Goal: Find specific page/section: Find specific page/section

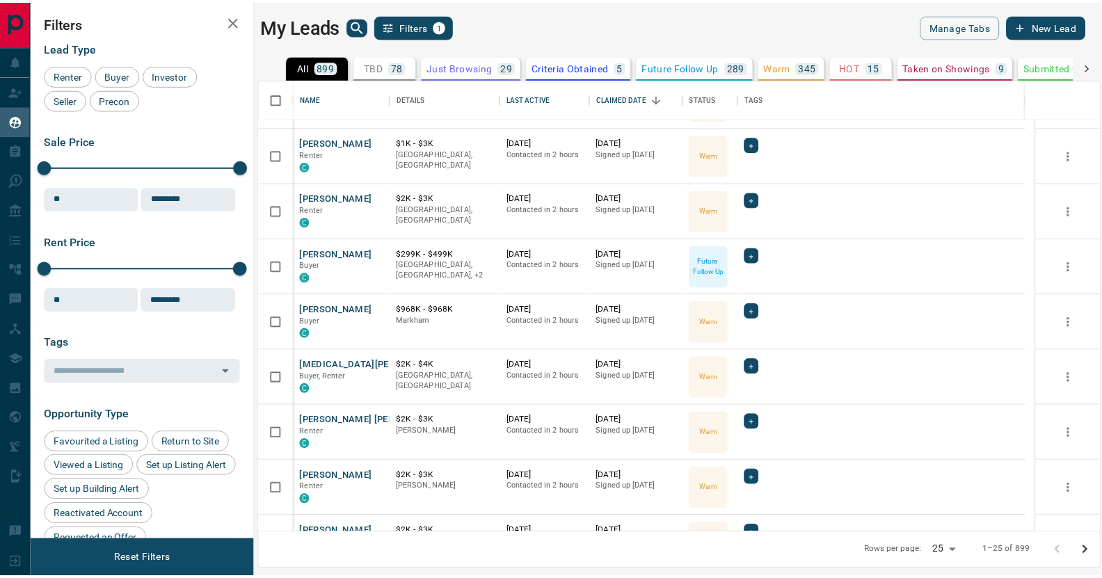
scroll to position [626, 0]
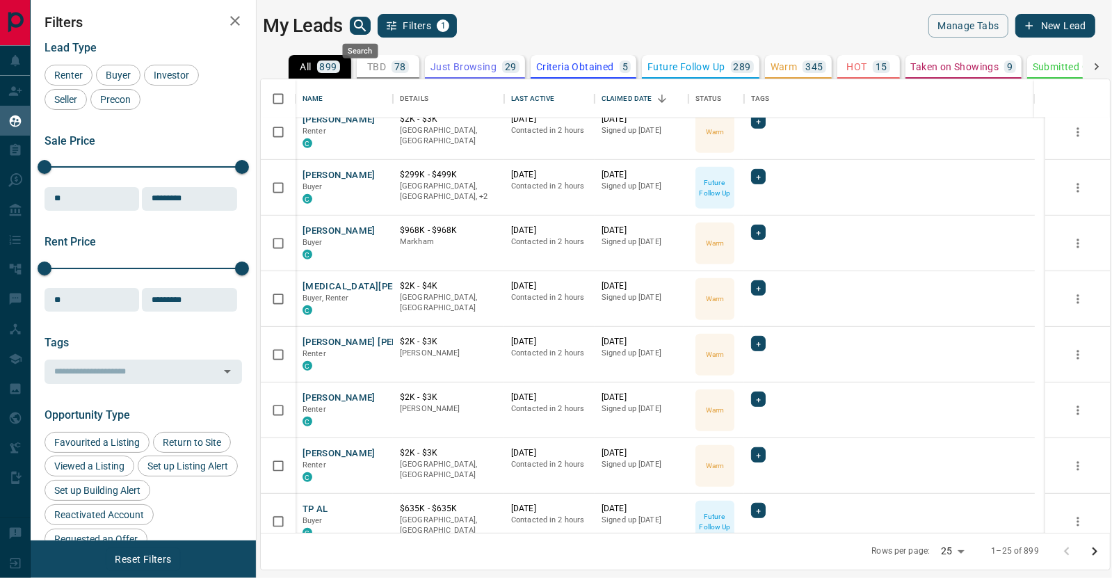
click at [357, 29] on icon "search button" at bounding box center [360, 25] width 17 height 17
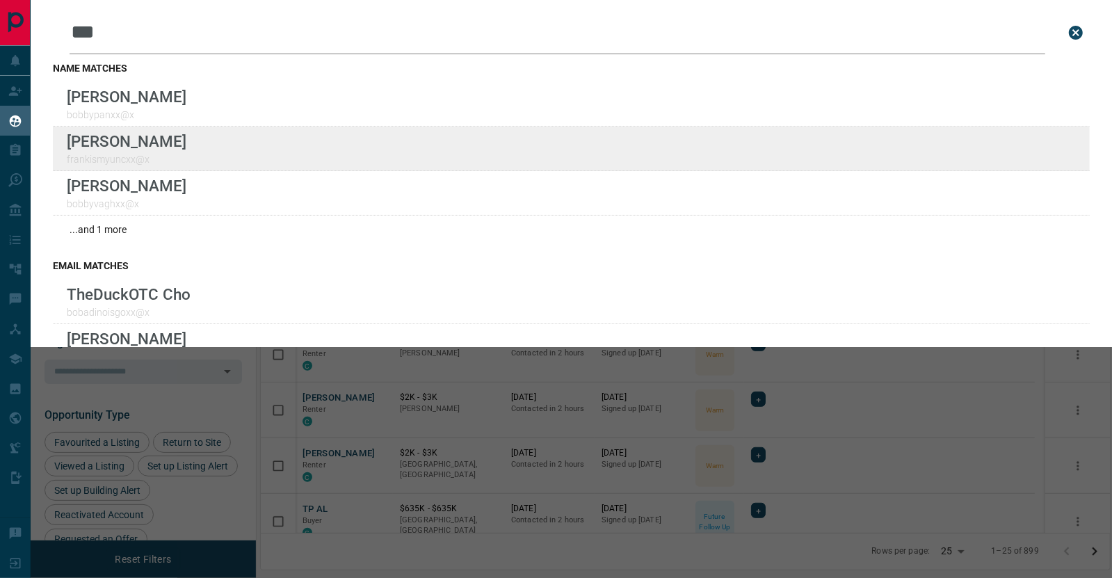
type input "***"
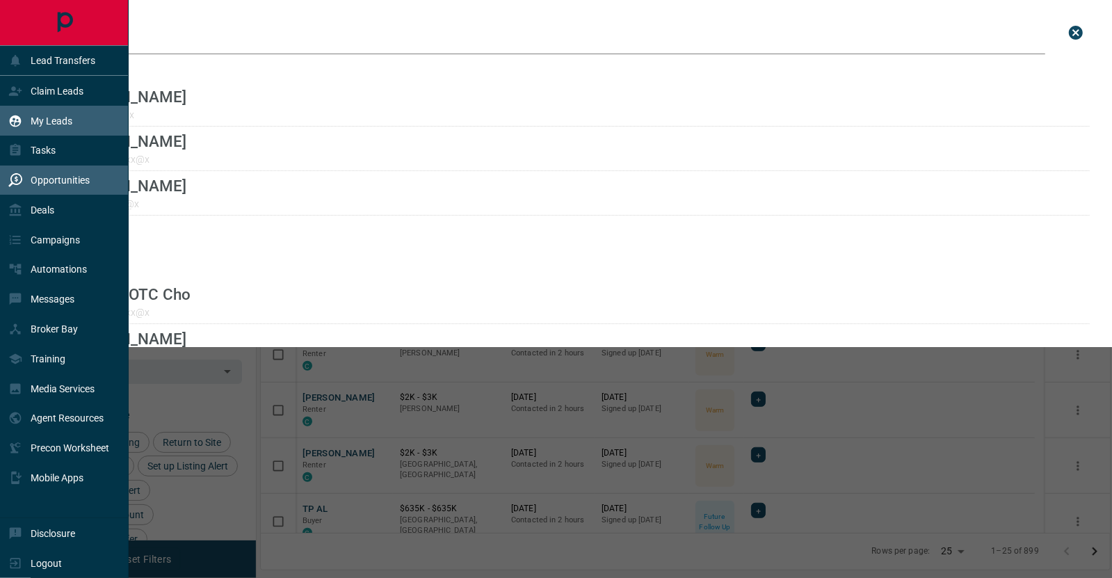
click at [63, 186] on div "Opportunities" at bounding box center [48, 180] width 81 height 23
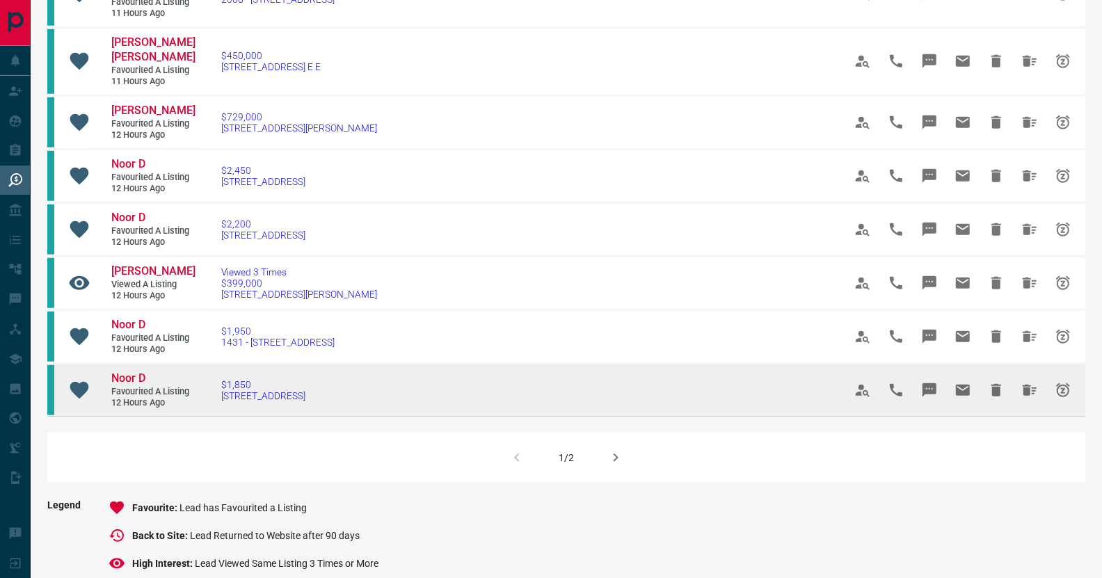
scroll to position [974, 0]
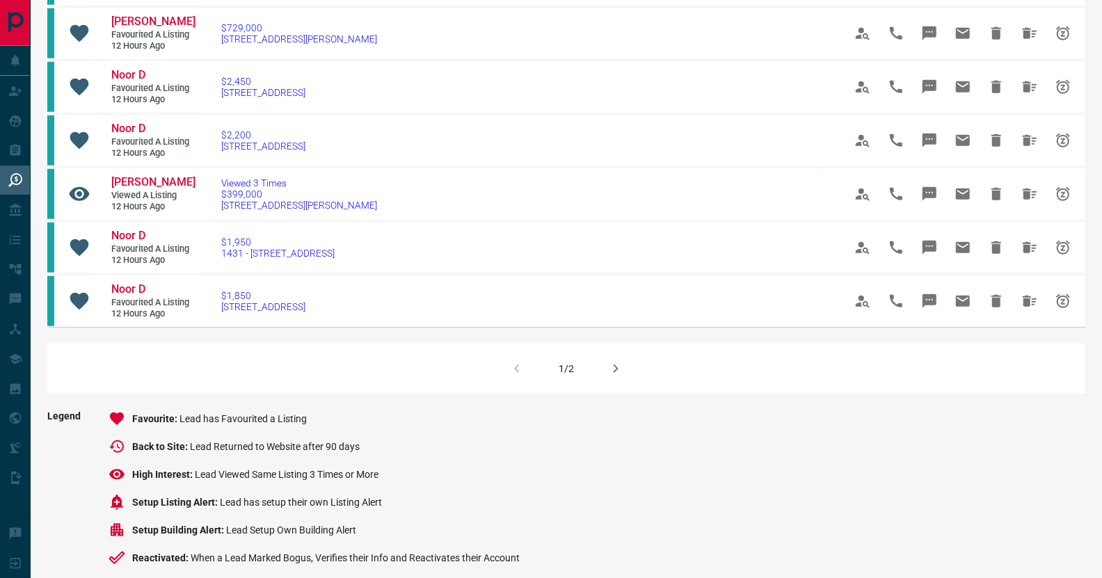
click at [632, 344] on div "1/2" at bounding box center [566, 369] width 1038 height 50
click at [596, 344] on div "1/2" at bounding box center [566, 369] width 1038 height 50
click at [610, 360] on icon "button" at bounding box center [615, 368] width 17 height 17
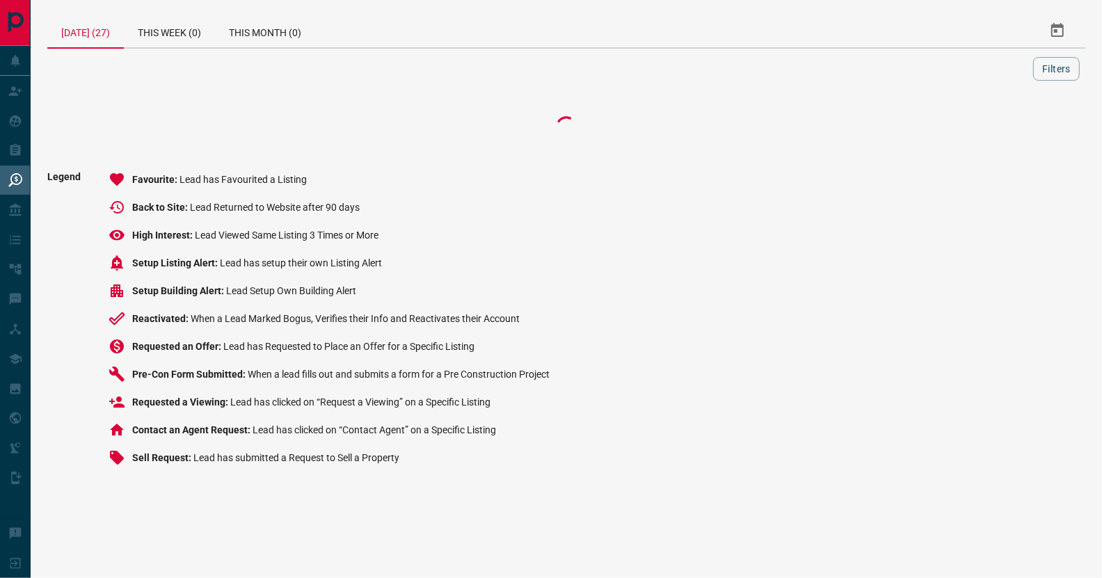
scroll to position [0, 0]
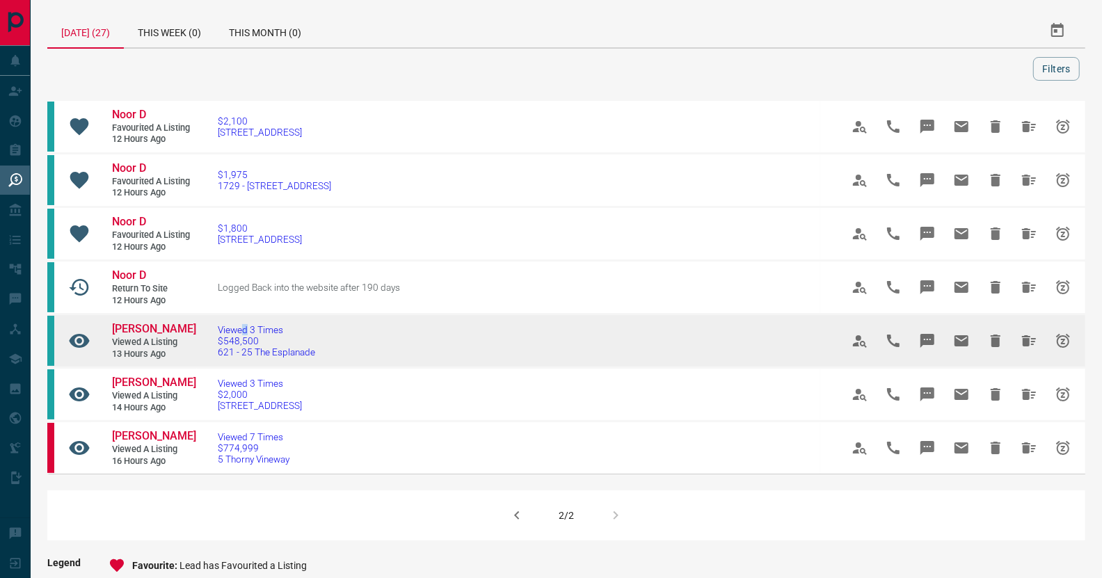
click at [246, 328] on td "Viewed 3 Times $548,500 621 - 25 The Esplanade" at bounding box center [508, 341] width 623 height 54
click at [129, 324] on span "[PERSON_NAME]" at bounding box center [154, 328] width 84 height 13
